Goal: Information Seeking & Learning: Learn about a topic

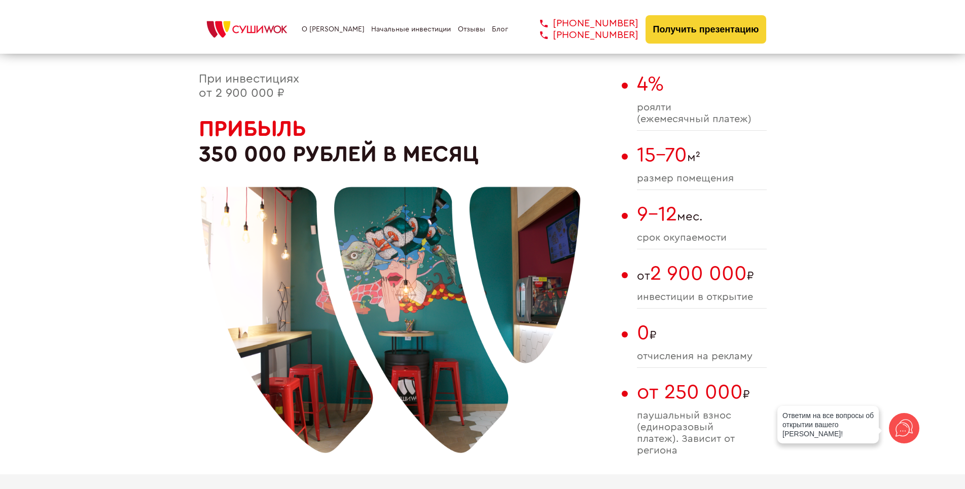
scroll to position [552, 0]
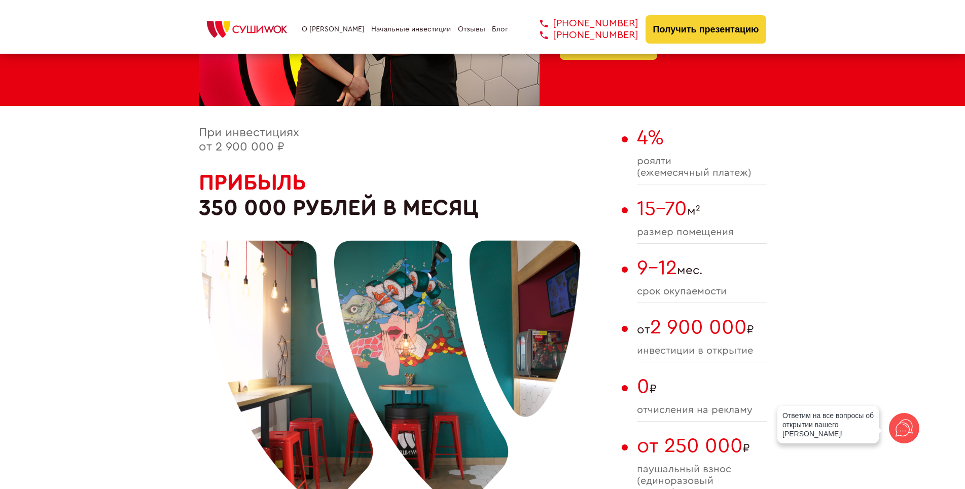
drag, startPoint x: 642, startPoint y: 149, endPoint x: 755, endPoint y: 222, distance: 134.8
click at [749, 217] on div "При инвестициях от 2 900 000 ₽ Прибыль 350 000 рублей в месяц 4% роялти (ежемес…" at bounding box center [483, 327] width 568 height 402
drag, startPoint x: 660, startPoint y: 213, endPoint x: 752, endPoint y: 274, distance: 110.3
click at [747, 273] on div "4% роялти (ежемесячный платеж) 15-70 м² размер помещения 9-12 мес. cрок окупаем…" at bounding box center [702, 327] width 130 height 402
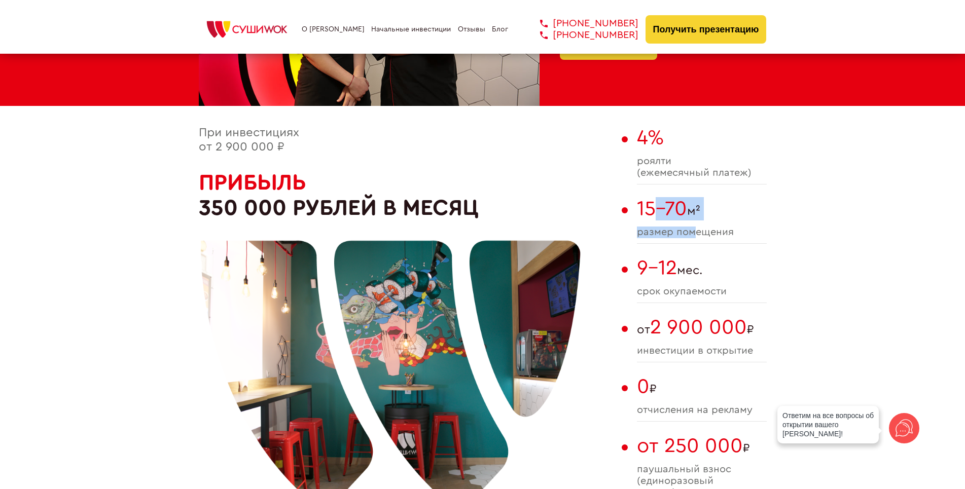
click at [752, 274] on span "9-12 мес." at bounding box center [702, 268] width 130 height 23
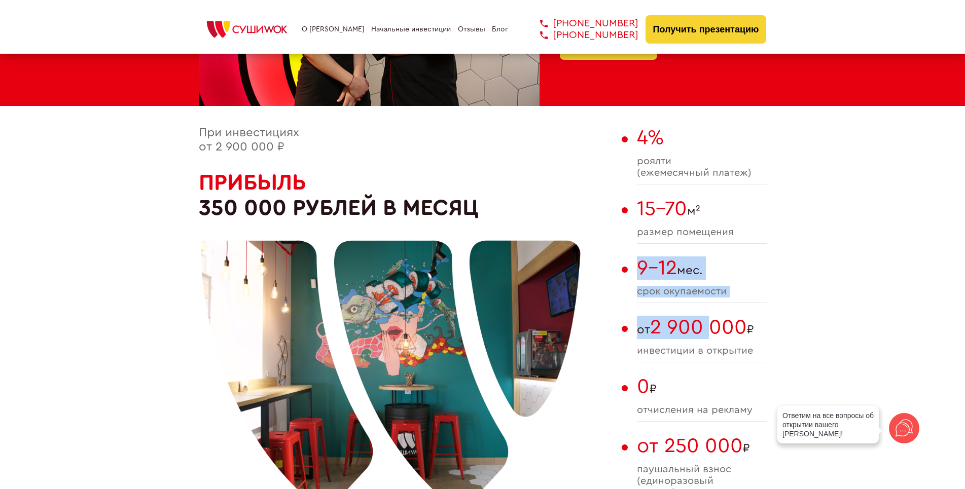
drag, startPoint x: 639, startPoint y: 251, endPoint x: 753, endPoint y: 379, distance: 172.1
click at [721, 343] on div "При инвестициях от 2 900 000 ₽ Прибыль 350 000 рублей в месяц 4% роялти (ежемес…" at bounding box center [483, 327] width 568 height 402
drag, startPoint x: 753, startPoint y: 379, endPoint x: 757, endPoint y: 384, distance: 6.1
click at [753, 380] on span "0 ₽" at bounding box center [702, 386] width 130 height 23
drag, startPoint x: 747, startPoint y: 372, endPoint x: 712, endPoint y: 295, distance: 84.2
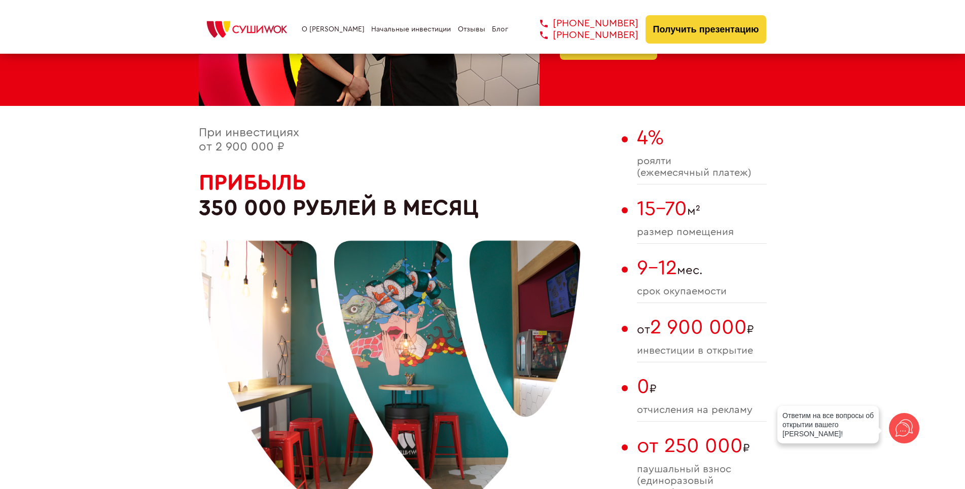
click at [712, 295] on div "4% роялти (ежемесячный платеж) 15-70 м² размер помещения 9-12 мес. cрок окупаем…" at bounding box center [702, 327] width 130 height 402
click at [711, 295] on span "cрок окупаемости" at bounding box center [702, 292] width 130 height 12
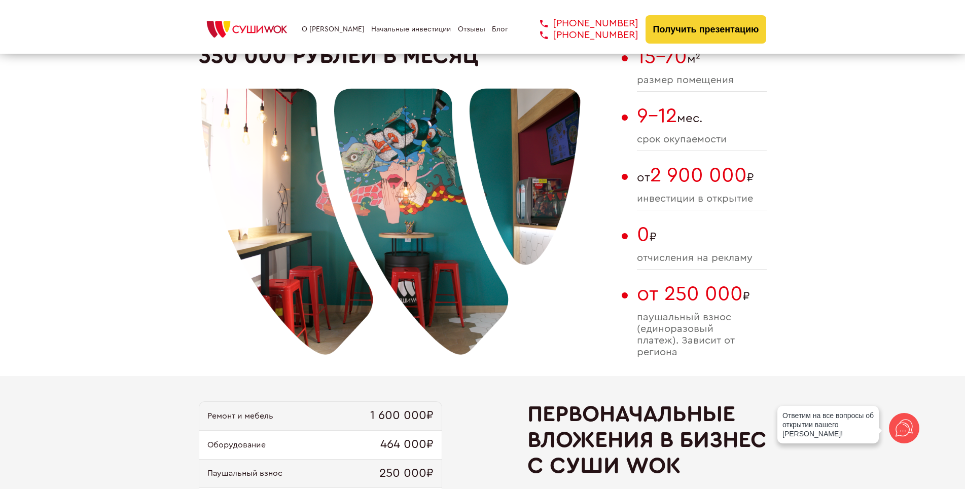
scroll to position [755, 0]
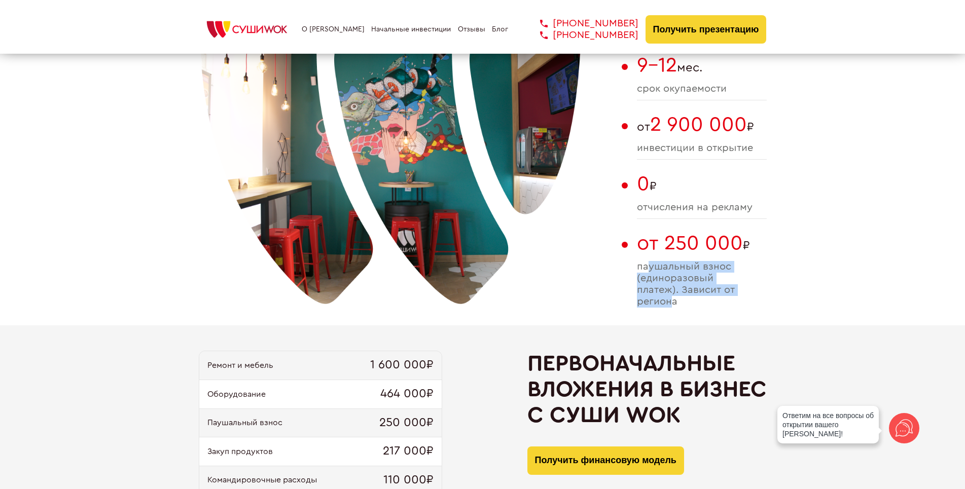
drag, startPoint x: 674, startPoint y: 305, endPoint x: 647, endPoint y: 258, distance: 54.1
click at [647, 258] on div "от 250 000 ₽ паушальный взнос (единоразовый платеж). Зависит от региона" at bounding box center [702, 272] width 130 height 81
drag, startPoint x: 630, startPoint y: 247, endPoint x: 732, endPoint y: 342, distance: 140.0
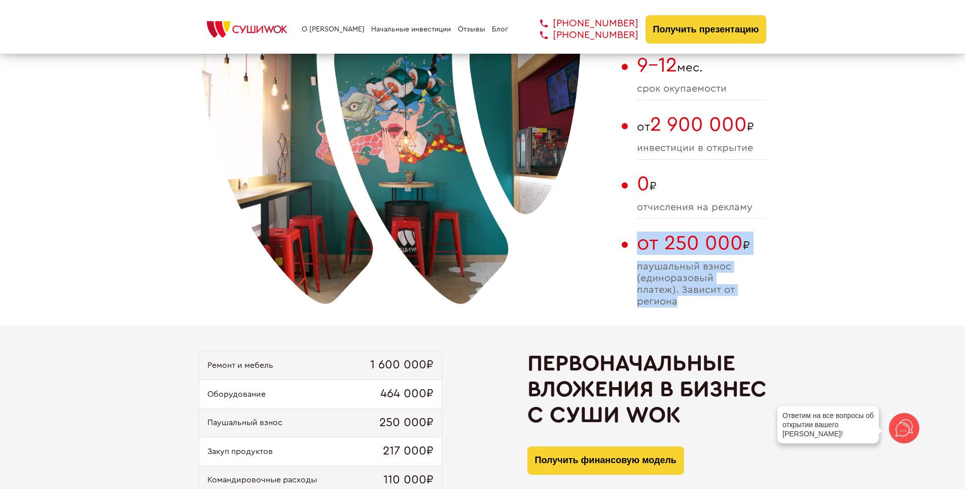
click at [709, 313] on div "от 250 000 ₽ паушальный взнос (единоразовый платеж). Зависит от региона" at bounding box center [702, 272] width 130 height 81
drag, startPoint x: 693, startPoint y: 310, endPoint x: 670, endPoint y: 242, distance: 72.0
click at [670, 242] on div "от 250 000 ₽ паушальный взнос (единоразовый платеж). Зависит от региона" at bounding box center [702, 272] width 130 height 81
click at [670, 244] on span "от 250 000" at bounding box center [690, 243] width 106 height 20
drag, startPoint x: 641, startPoint y: 242, endPoint x: 689, endPoint y: 286, distance: 65.0
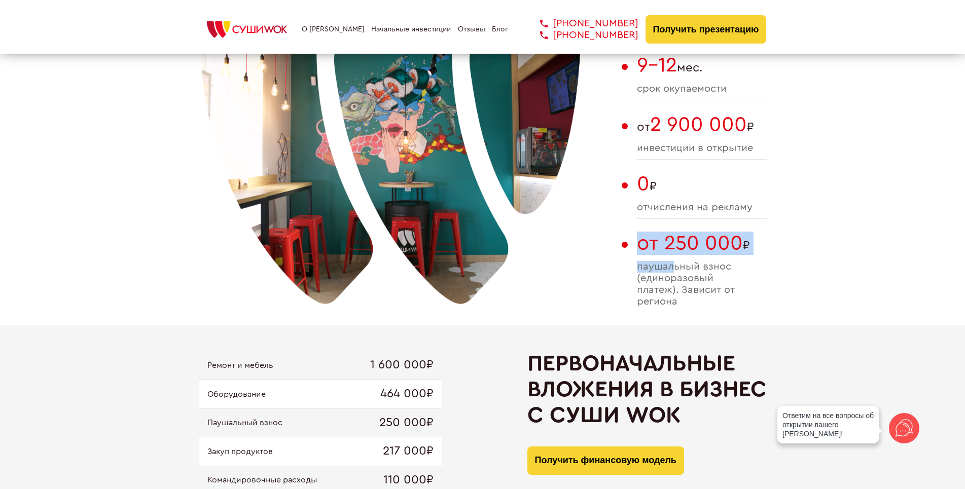
click at [688, 285] on div "от 250 000 ₽ паушальный взнос (единоразовый платеж). Зависит от региона" at bounding box center [702, 272] width 130 height 81
click at [690, 289] on span "паушальный взнос (единоразовый платеж). Зависит от региона" at bounding box center [702, 284] width 130 height 47
drag, startPoint x: 693, startPoint y: 307, endPoint x: 667, endPoint y: 240, distance: 72.6
click at [667, 240] on div "от 250 000 ₽ паушальный взнос (единоразовый платеж). Зависит от региона" at bounding box center [702, 272] width 130 height 81
click at [667, 240] on span "от 250 000" at bounding box center [690, 243] width 106 height 20
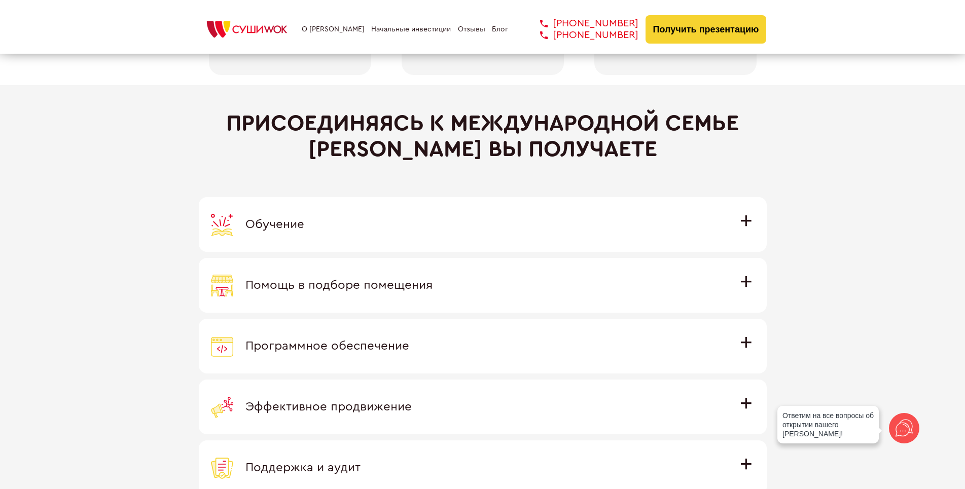
scroll to position [2834, 0]
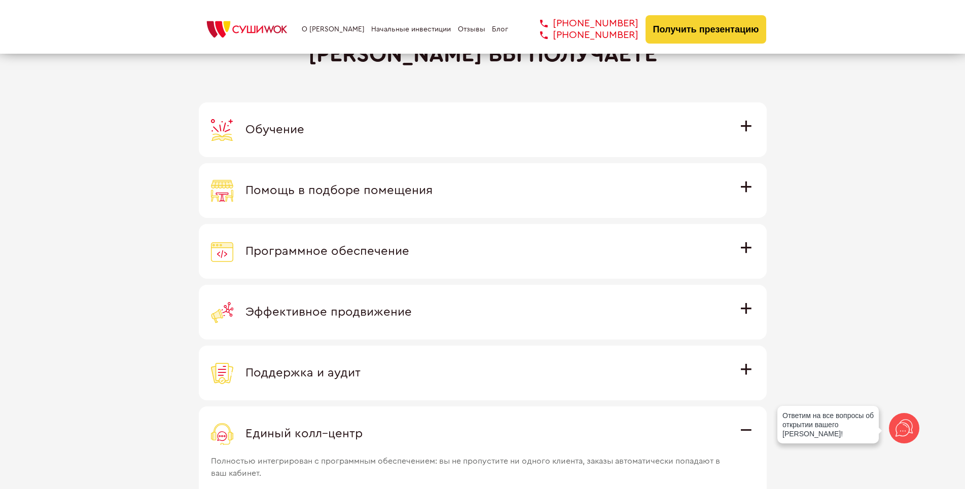
click at [756, 131] on label "Обучение Команда экспертов Суши Wok на очном обучении в офисе компании и в дейс…" at bounding box center [483, 129] width 568 height 55
click at [0, 0] on input "Обучение Команда экспертов Суши Wok на очном обучении в офисе компании и в дейс…" at bounding box center [0, 0] width 0 height 0
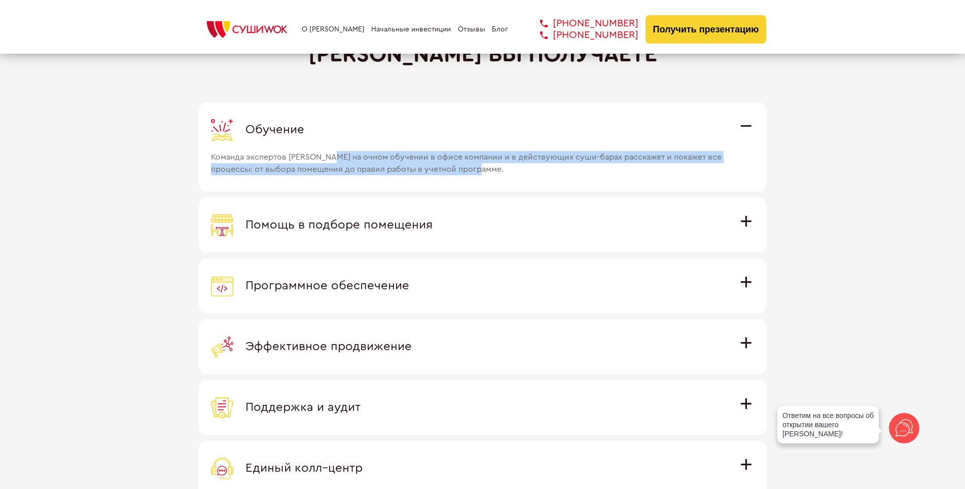
drag, startPoint x: 371, startPoint y: 157, endPoint x: 607, endPoint y: 188, distance: 237.9
click at [604, 188] on label "Обучение Команда экспертов Суши Wok на очном обучении в офисе компании и в дейс…" at bounding box center [483, 146] width 568 height 89
click at [607, 188] on label "Обучение Команда экспертов Суши Wok на очном обучении в офисе компании и в дейс…" at bounding box center [483, 146] width 568 height 89
click at [0, 0] on input "Обучение Команда экспертов Суши Wok на очном обучении в офисе компании и в дейс…" at bounding box center [0, 0] width 0 height 0
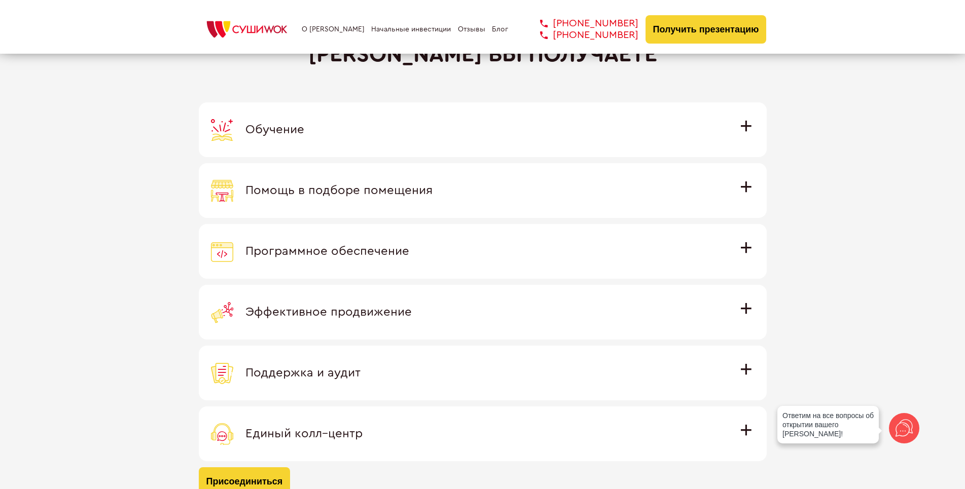
click at [741, 102] on div "Присоединяясь к международной семье [PERSON_NAME] вы получаете Обучение Команда…" at bounding box center [483, 256] width 568 height 480
click at [727, 127] on div "Обучение" at bounding box center [483, 130] width 544 height 22
click at [0, 0] on input "Обучение Команда экспертов Суши Wok на очном обучении в офисе компании и в дейс…" at bounding box center [0, 0] width 0 height 0
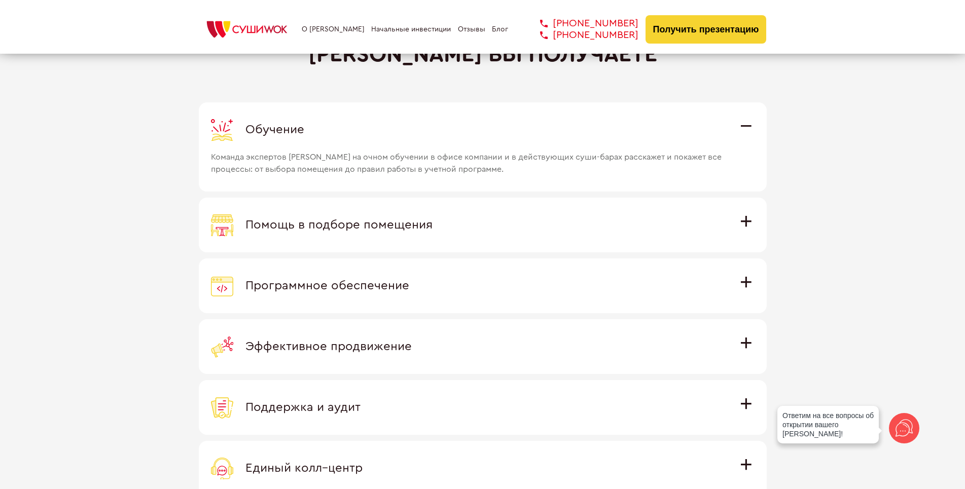
click at [727, 127] on div "Обучение" at bounding box center [483, 130] width 544 height 22
click at [0, 0] on input "Обучение Команда экспертов Суши Wok на очном обучении в офисе компании и в дейс…" at bounding box center [0, 0] width 0 height 0
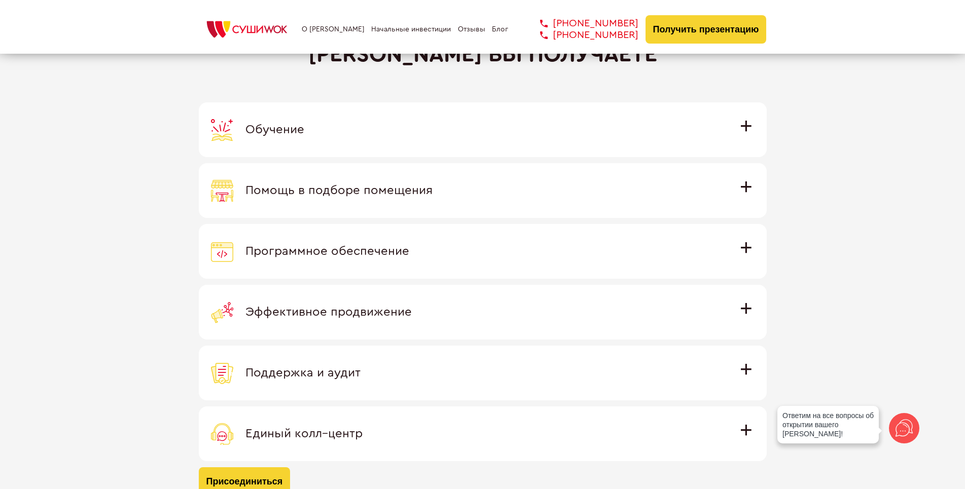
click at [745, 202] on label "Помощь в подборе помещения Наши специалисты оценят варианты помещения в вашем г…" at bounding box center [483, 190] width 568 height 55
click at [0, 0] on input "Помощь в подборе помещения Наши специалисты оценят варианты помещения в вашем г…" at bounding box center [0, 0] width 0 height 0
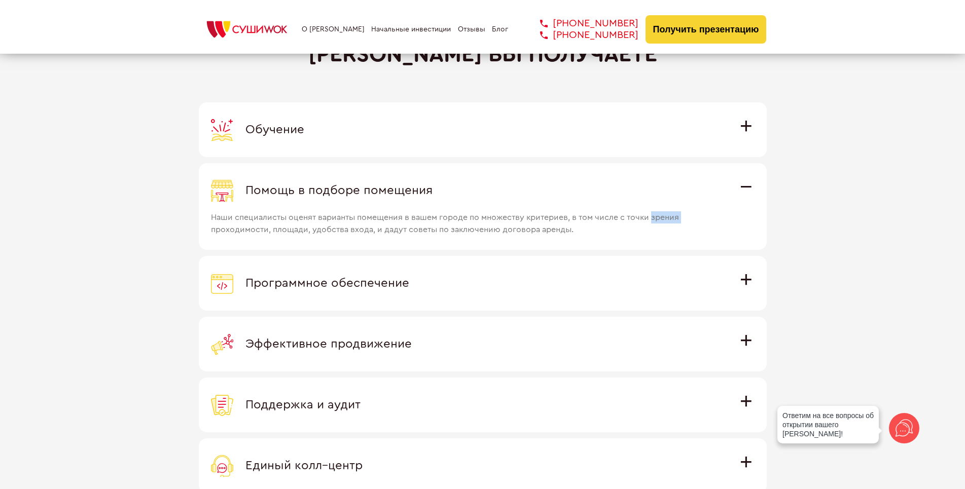
click at [745, 202] on label "Помощь в подборе помещения Наши специалисты оценят варианты помещения в вашем г…" at bounding box center [483, 206] width 568 height 87
click at [0, 0] on input "Помощь в подборе помещения Наши специалисты оценят варианты помещения в вашем г…" at bounding box center [0, 0] width 0 height 0
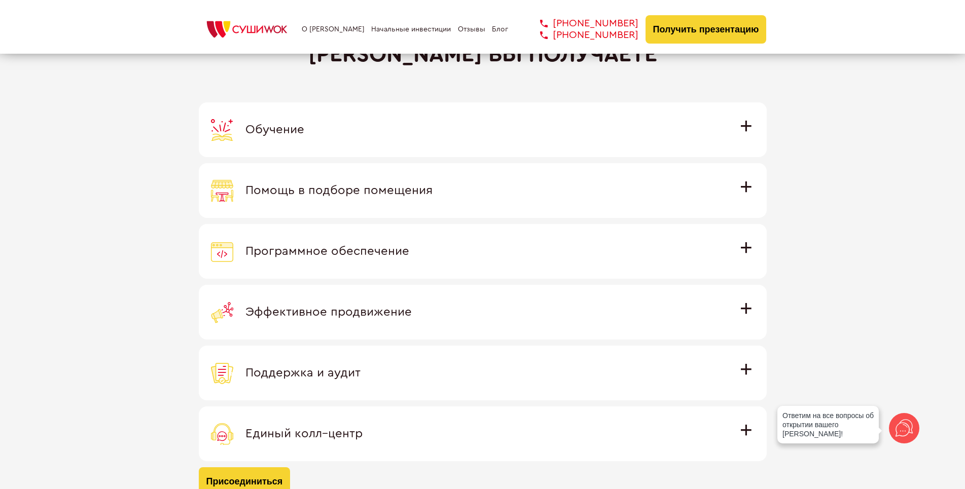
click at [743, 135] on div "Обучение" at bounding box center [483, 130] width 544 height 22
click at [0, 0] on input "Обучение Команда экспертов Суши Wok на очном обучении в офисе компании и в дейс…" at bounding box center [0, 0] width 0 height 0
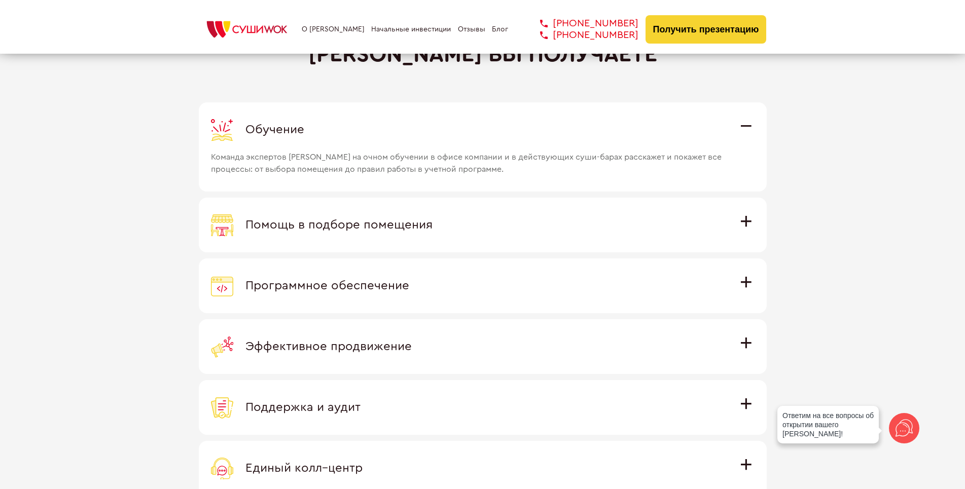
click at [743, 128] on div "Обучение" at bounding box center [483, 130] width 544 height 22
click at [0, 0] on input "Обучение Команда экспертов Суши Wok на очном обучении в офисе компании и в дейс…" at bounding box center [0, 0] width 0 height 0
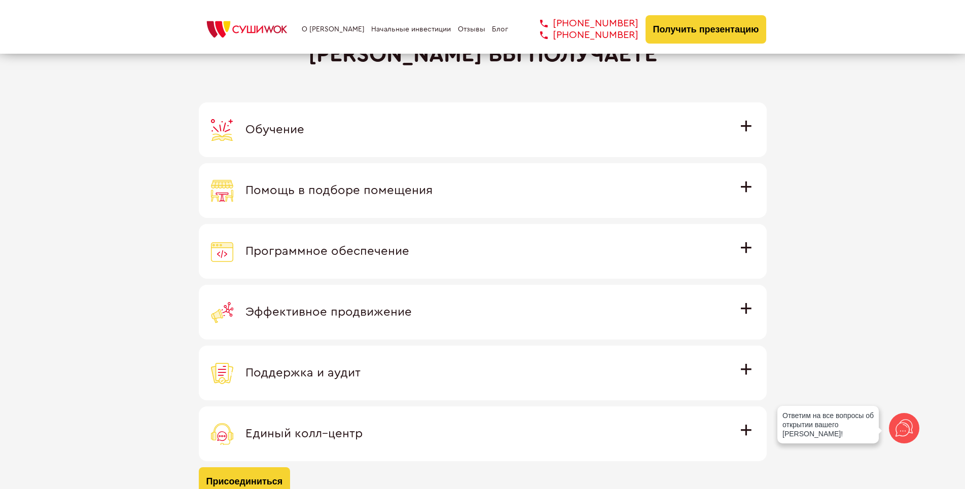
click at [752, 202] on label "Помощь в подборе помещения Наши специалисты оценят варианты помещения в вашем г…" at bounding box center [483, 190] width 568 height 55
click at [0, 0] on input "Помощь в подборе помещения Наши специалисты оценят варианты помещения в вашем г…" at bounding box center [0, 0] width 0 height 0
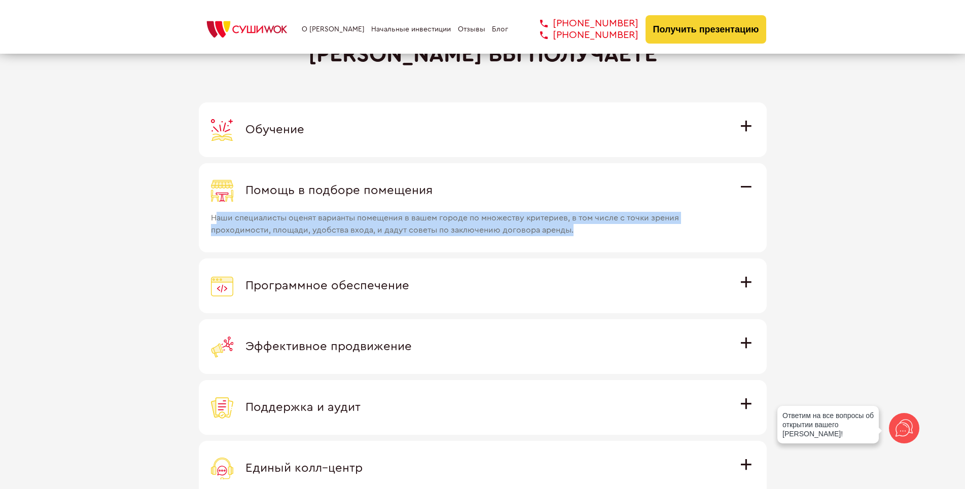
drag, startPoint x: 215, startPoint y: 214, endPoint x: 604, endPoint y: 248, distance: 390.6
click at [604, 248] on label "Помощь в подборе помещения Наши специалисты оценят варианты помещения в вашем г…" at bounding box center [483, 207] width 568 height 89
click at [589, 238] on label "Помощь в подборе помещения Наши специалисты оценят варианты помещения в вашем г…" at bounding box center [483, 207] width 568 height 89
click at [0, 0] on input "Помощь в подборе помещения Наши специалисты оценят варианты помещения в вашем г…" at bounding box center [0, 0] width 0 height 0
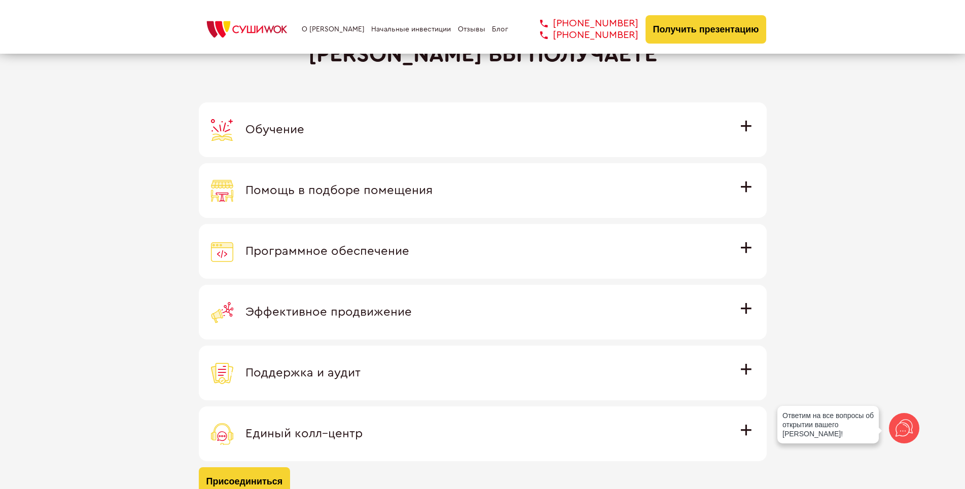
click at [751, 260] on div "Программное обеспечение" at bounding box center [483, 251] width 544 height 22
click at [0, 0] on input "Программное обеспечение Программное обеспечение разработано специально для [PER…" at bounding box center [0, 0] width 0 height 0
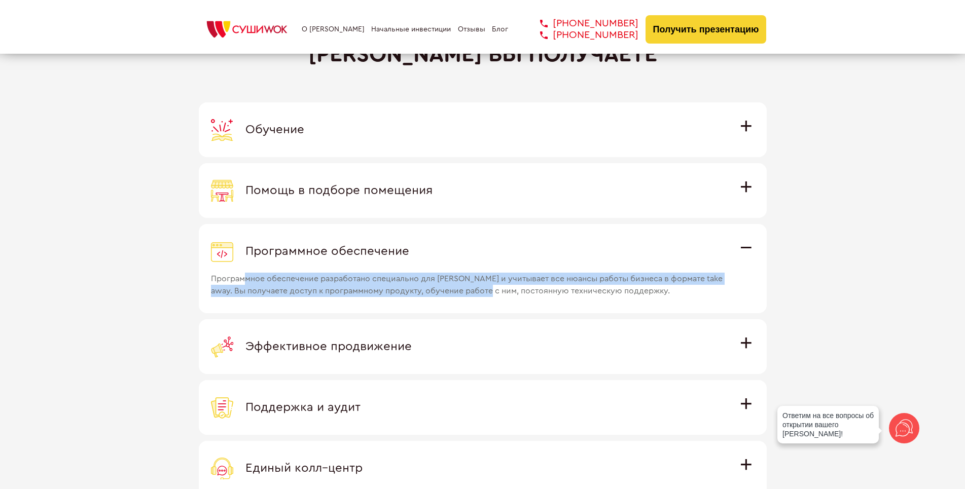
drag, startPoint x: 246, startPoint y: 283, endPoint x: 517, endPoint y: 300, distance: 271.4
click at [517, 300] on label "Программное обеспечение Программное обеспечение разработано специально для [PER…" at bounding box center [483, 268] width 568 height 89
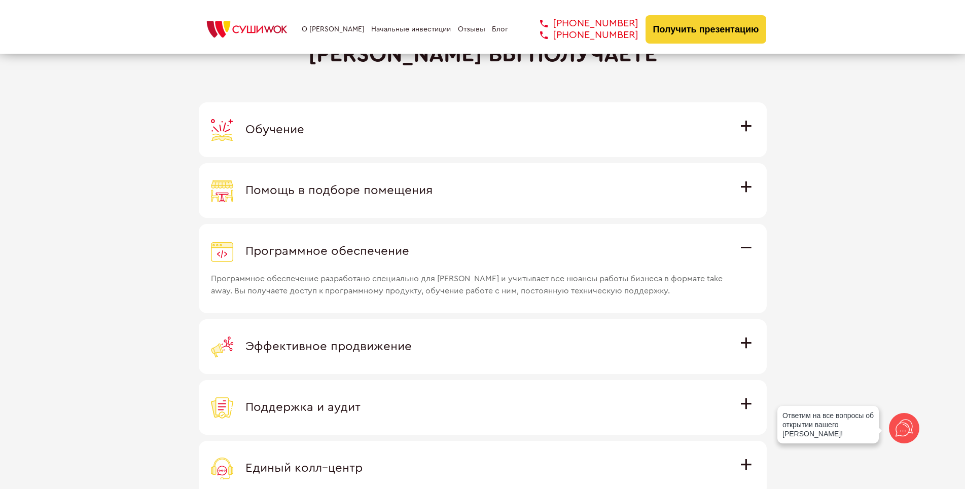
click at [517, 300] on label "Программное обеспечение Программное обеспечение разработано специально для [PER…" at bounding box center [483, 268] width 568 height 89
click at [0, 0] on input "Программное обеспечение Программное обеспечение разработано специально для [PER…" at bounding box center [0, 0] width 0 height 0
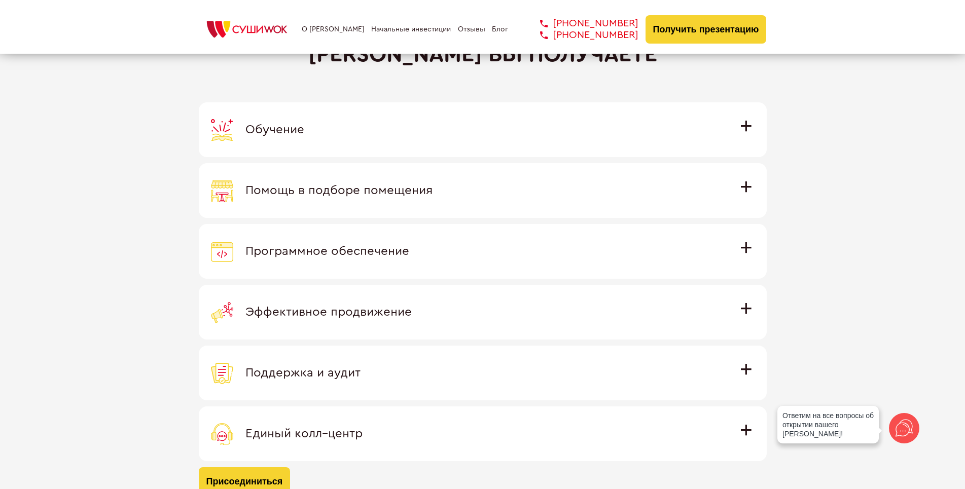
click at [641, 309] on div "Эффективное продвижение" at bounding box center [483, 312] width 544 height 22
click at [0, 0] on input "Эффективное продвижение Все рекламные материалы предоставляются централизованно…" at bounding box center [0, 0] width 0 height 0
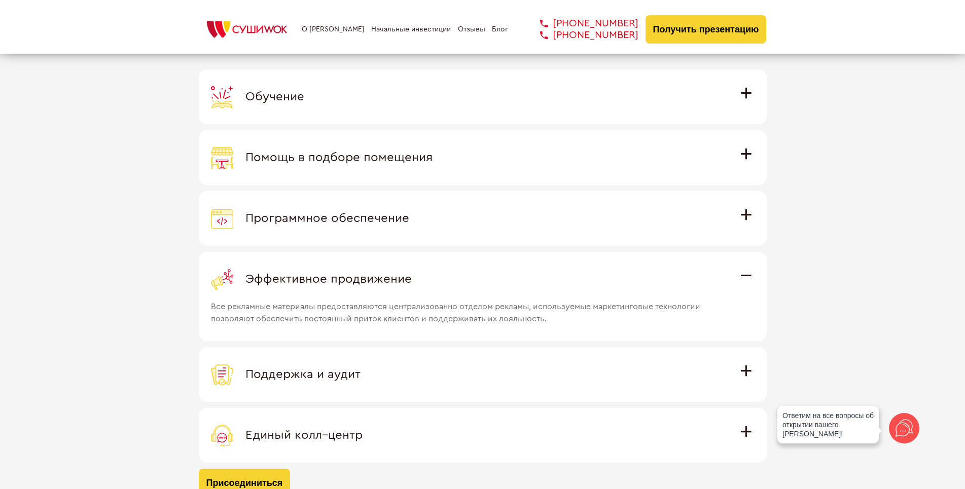
scroll to position [2885, 0]
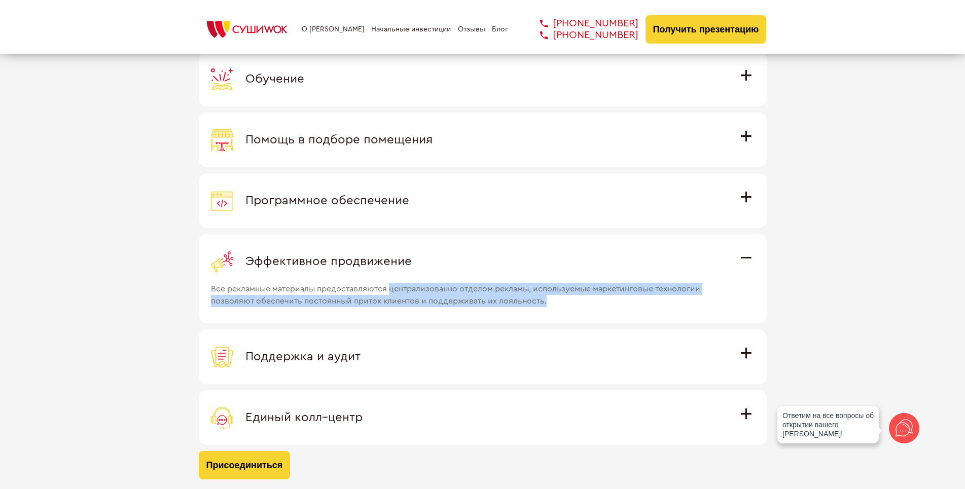
drag, startPoint x: 552, startPoint y: 297, endPoint x: 393, endPoint y: 292, distance: 159.3
click at [393, 292] on span "Все рекламные материалы предоставляются централизованно отделом рекламы, исполь…" at bounding box center [469, 290] width 516 height 34
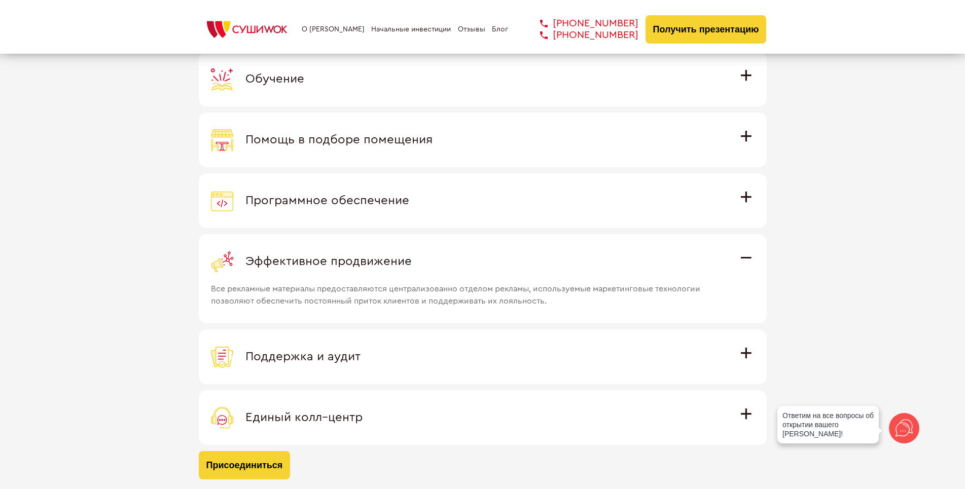
click at [467, 365] on div "Поддержка и аудит" at bounding box center [483, 357] width 544 height 22
click at [0, 0] on input "Поддержка и аудит Аудит работы с целью поиска точек роста и постоянная поддержк…" at bounding box center [0, 0] width 0 height 0
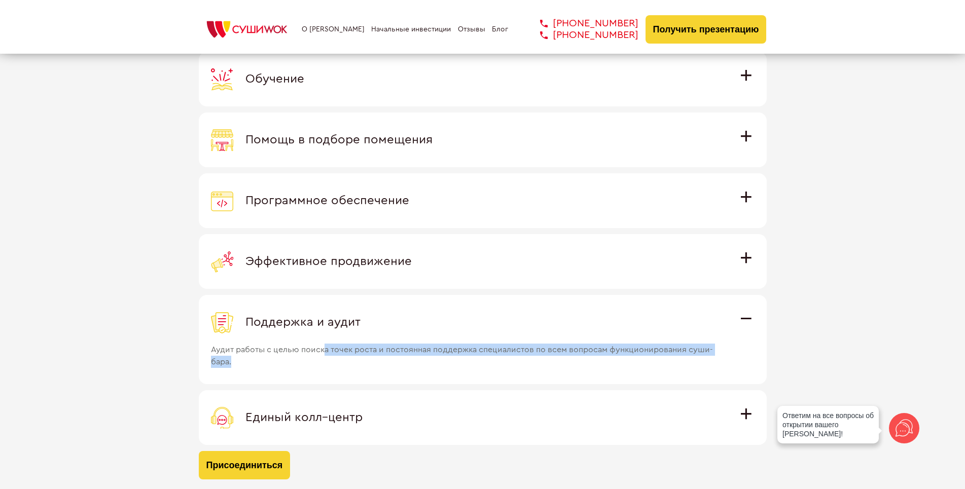
drag, startPoint x: 384, startPoint y: 350, endPoint x: 612, endPoint y: 364, distance: 227.6
click at [612, 364] on span "Аудит работы с целью поиска точек роста и постоянная поддержка специалистов по …" at bounding box center [469, 351] width 516 height 34
click at [570, 360] on span "Аудит работы с целью поиска точек роста и постоянная поддержка специалистов по …" at bounding box center [469, 351] width 516 height 34
click at [0, 0] on input "Поддержка и аудит Аудит работы с целью поиска точек роста и постоянная поддержк…" at bounding box center [0, 0] width 0 height 0
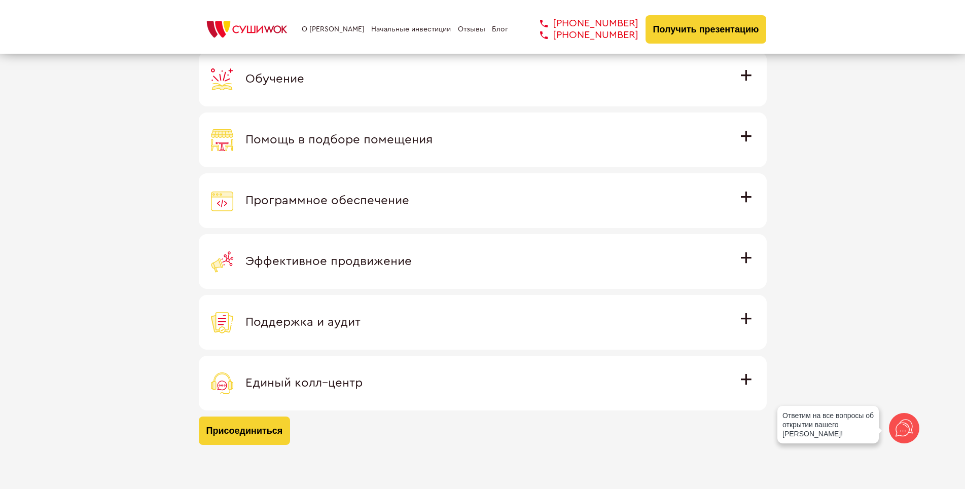
click at [482, 379] on div "Единый колл–центр" at bounding box center [483, 383] width 544 height 22
click at [0, 0] on input "Единый колл–центр Полностью интегрирован с программным обеспечением: вы не проп…" at bounding box center [0, 0] width 0 height 0
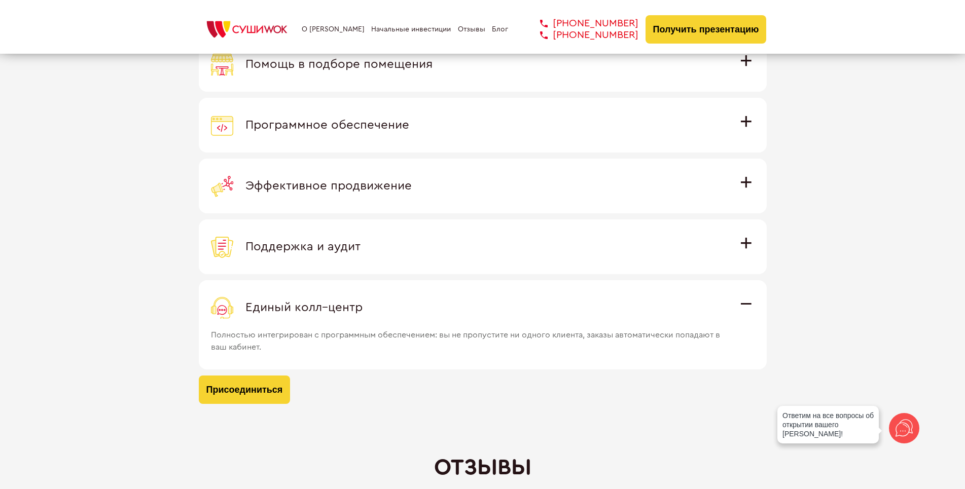
scroll to position [3037, 0]
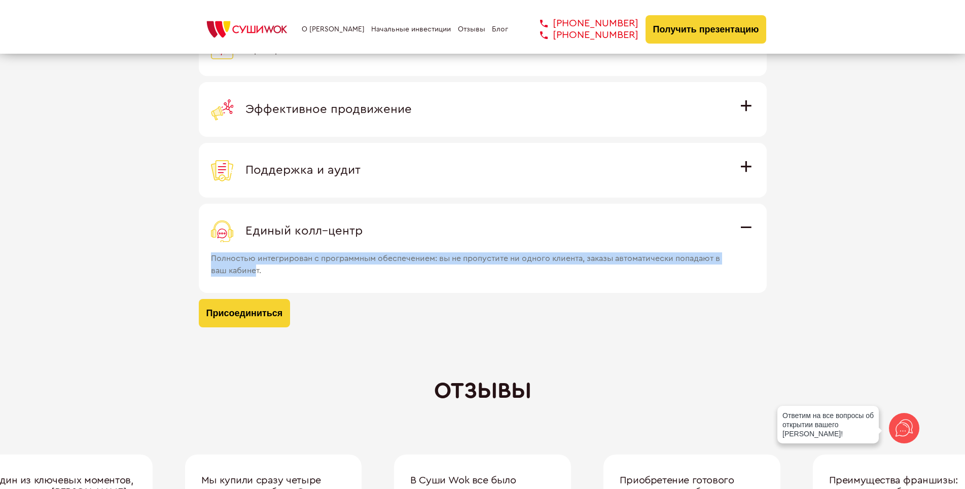
drag, startPoint x: 257, startPoint y: 273, endPoint x: 200, endPoint y: 250, distance: 61.9
click at [200, 250] on label "Единый колл–центр Полностью интегрирован с программным обеспечением: вы не проп…" at bounding box center [483, 248] width 568 height 89
click at [262, 261] on span "Полностью интегрирован с программным обеспечением: вы не пропустите ни одного к…" at bounding box center [469, 259] width 516 height 34
click at [0, 0] on input "Единый колл–центр Полностью интегрирован с программным обеспечением: вы не проп…" at bounding box center [0, 0] width 0 height 0
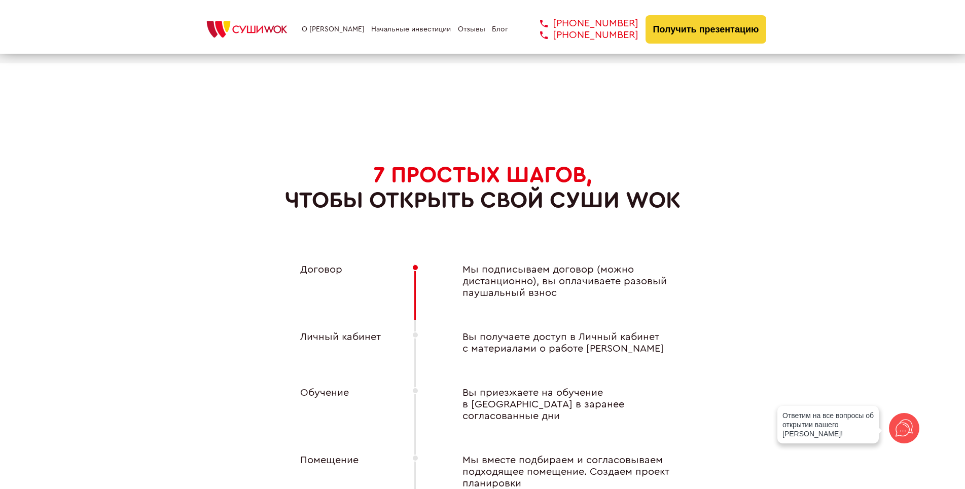
scroll to position [3747, 0]
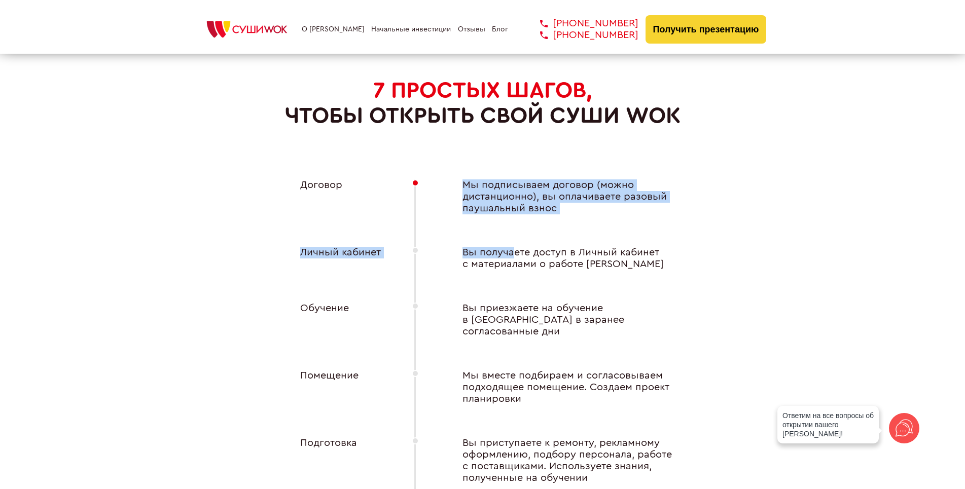
drag, startPoint x: 466, startPoint y: 189, endPoint x: 512, endPoint y: 219, distance: 54.7
click at [512, 219] on div "Договор Мы подписываем договор (можно дистанционно), вы оплачиваете разовый пау…" at bounding box center [483, 410] width 406 height 461
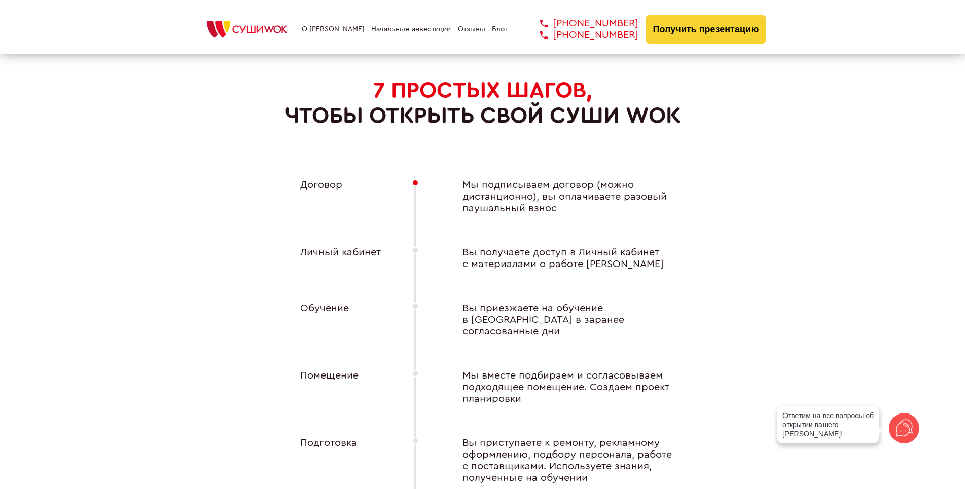
click at [549, 251] on div "Вы получаете доступ в Личный кабинет с материалами о работе [PERSON_NAME]" at bounding box center [563, 258] width 243 height 23
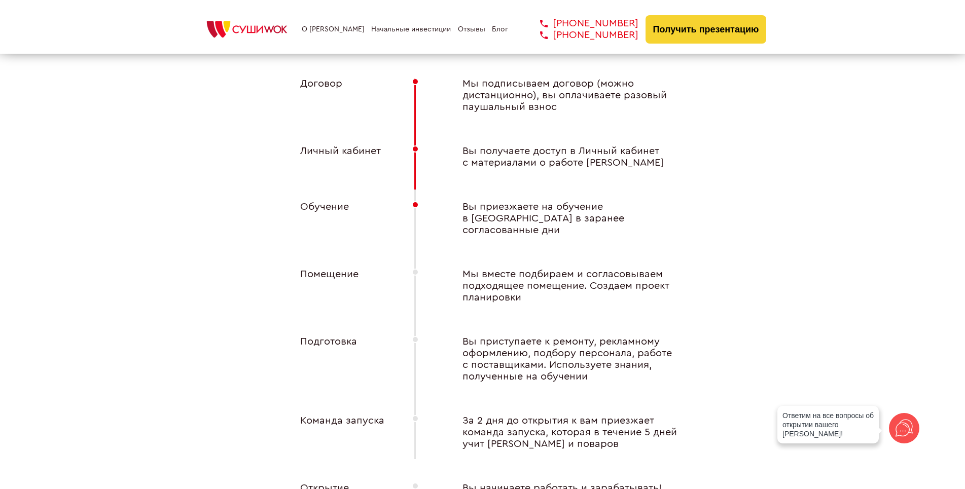
scroll to position [3900, 0]
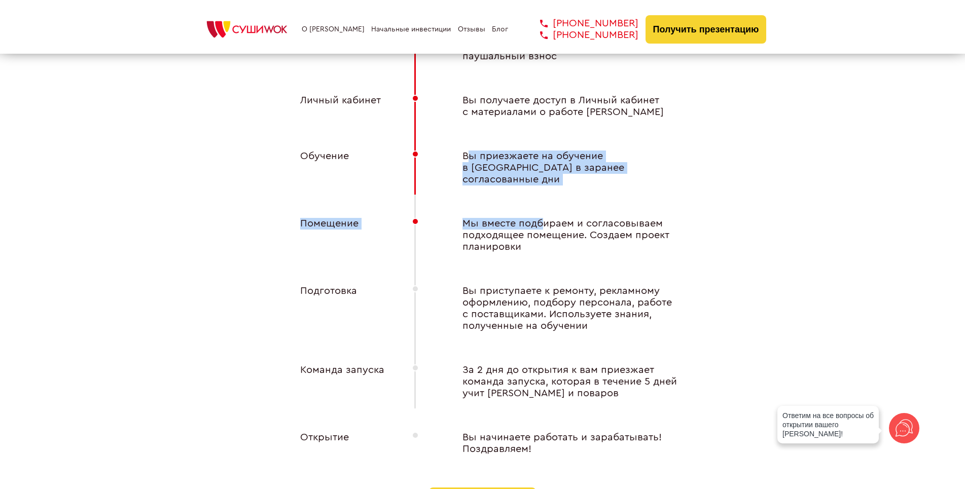
drag, startPoint x: 466, startPoint y: 157, endPoint x: 543, endPoint y: 183, distance: 81.3
click at [543, 183] on div "Договор Мы подписываем договор (можно дистанционно), вы оплачиваете разовый пау…" at bounding box center [483, 257] width 406 height 461
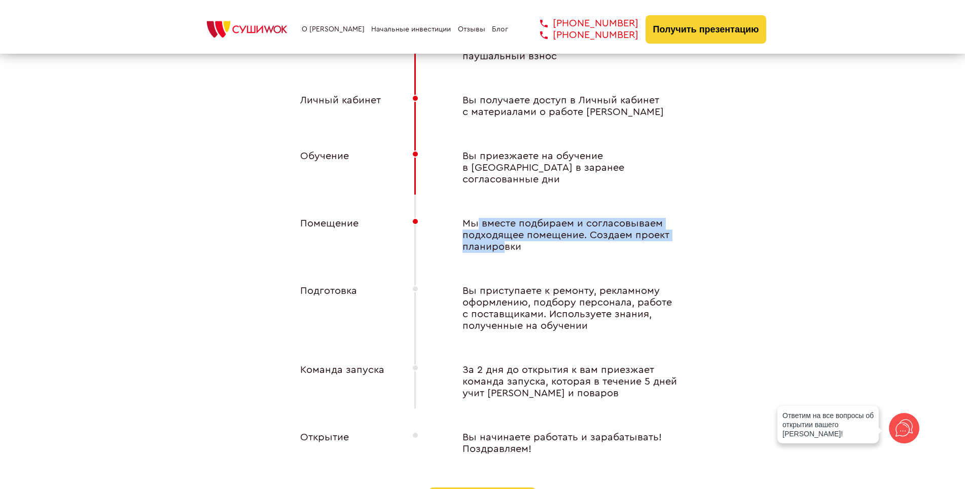
drag, startPoint x: 474, startPoint y: 205, endPoint x: 504, endPoint y: 236, distance: 43.1
click at [504, 236] on div "Договор Мы подписываем договор (можно дистанционно), вы оплачиваете разовый пау…" at bounding box center [483, 257] width 406 height 461
click at [504, 236] on div "Мы вместе подбираем и согласовываем подходящее помещение. Создаем проект планир…" at bounding box center [563, 235] width 243 height 35
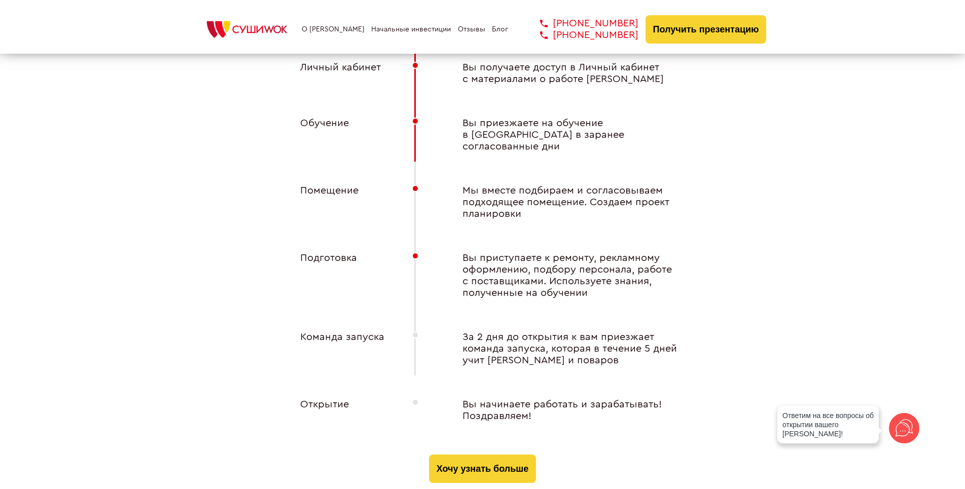
scroll to position [3950, 0]
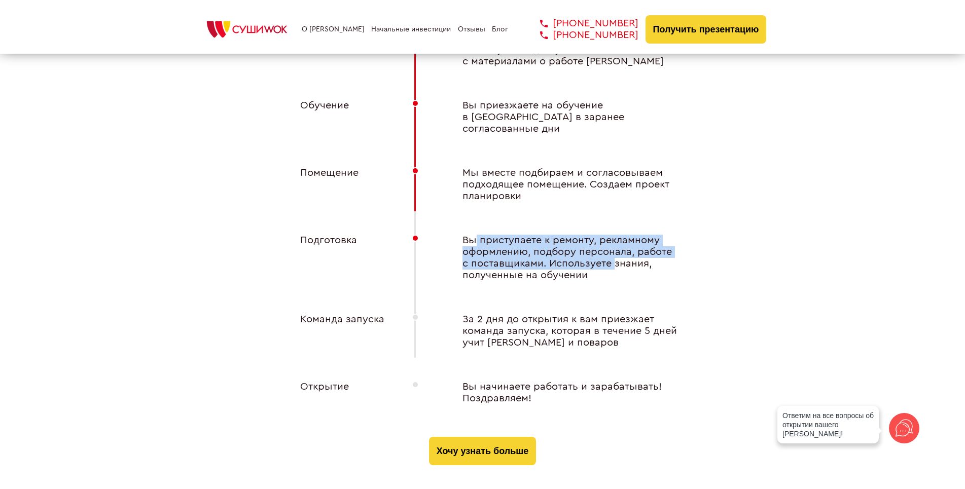
drag, startPoint x: 475, startPoint y: 225, endPoint x: 616, endPoint y: 256, distance: 144.3
click at [616, 256] on div "Вы приступаете к ремонту, рекламному оформлению, подбору персонала, работе с по…" at bounding box center [563, 258] width 243 height 47
drag, startPoint x: 594, startPoint y: 266, endPoint x: 522, endPoint y: 233, distance: 79.5
click at [522, 235] on div "Вы приступаете к ремонту, рекламному оформлению, подбору персонала, работе с по…" at bounding box center [563, 258] width 243 height 47
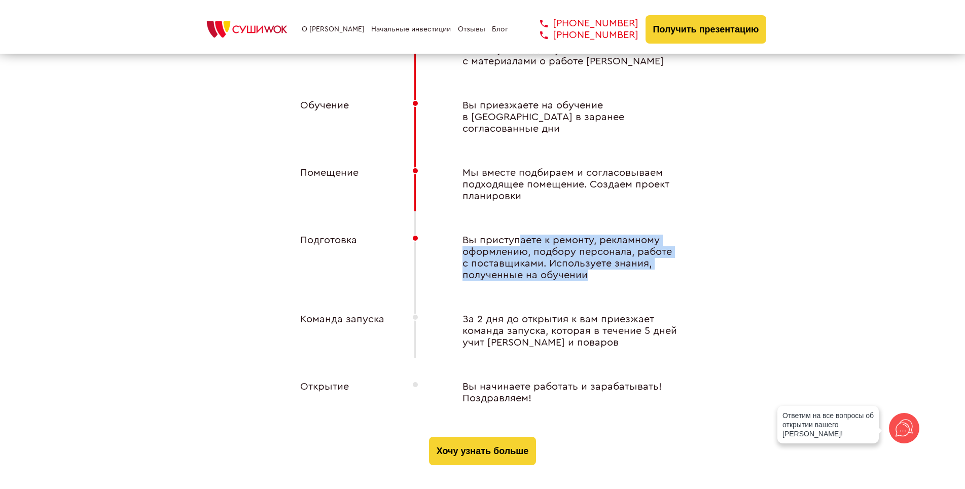
click at [522, 235] on div "Вы приступаете к ремонту, рекламному оформлению, подбору персонала, работе с по…" at bounding box center [563, 258] width 243 height 47
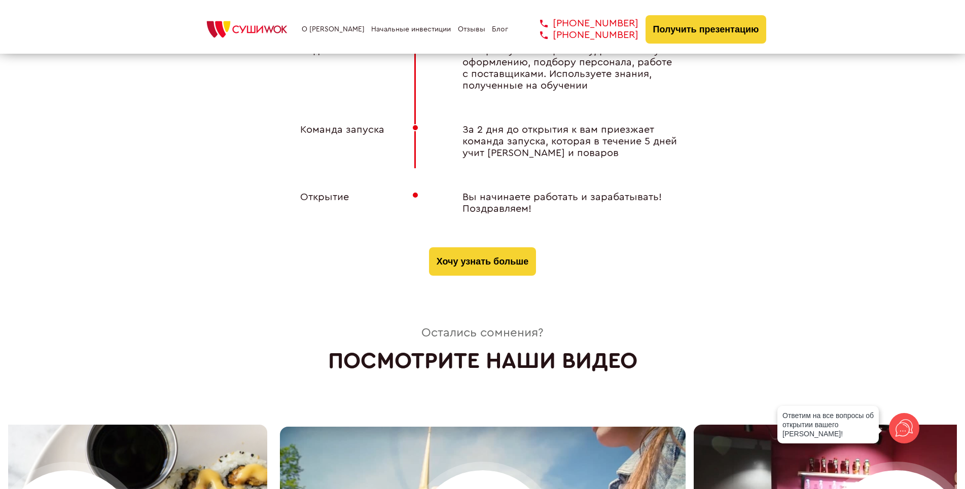
scroll to position [4204, 0]
